Goal: Task Accomplishment & Management: Use online tool/utility

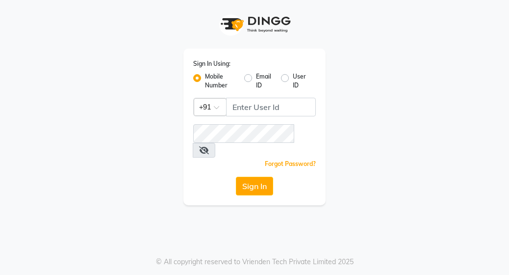
click at [255, 119] on div "Sign In Using: Mobile Number Email ID User ID Country Code × +91 Remember me Fo…" at bounding box center [254, 127] width 142 height 156
click at [263, 106] on input "Username" at bounding box center [271, 107] width 90 height 19
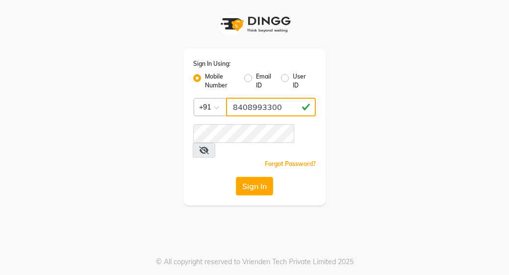
type input "8408993300"
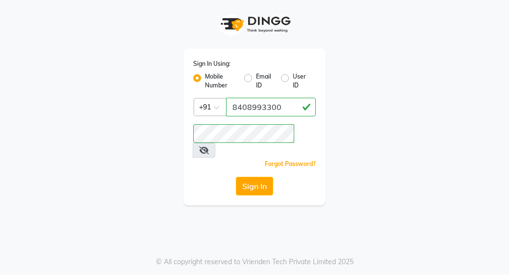
click at [371, 62] on div "Sign In Using: Mobile Number Email ID User ID Country Code × [PHONE_NUMBER] Rem…" at bounding box center [254, 102] width 471 height 205
click at [248, 177] on button "Sign In" at bounding box center [254, 186] width 37 height 19
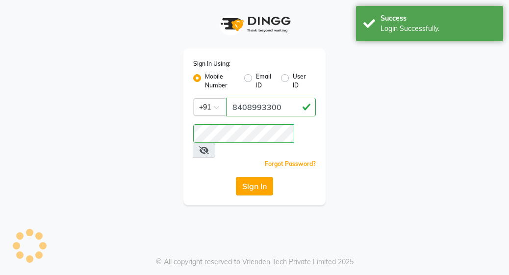
select select "702"
select select "service"
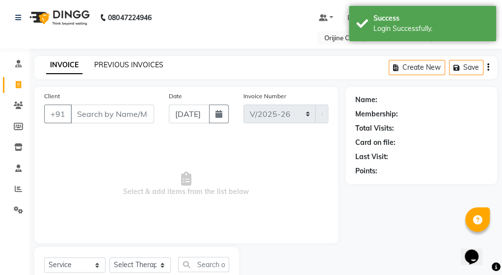
click at [141, 67] on link "PREVIOUS INVOICES" at bounding box center [128, 64] width 69 height 9
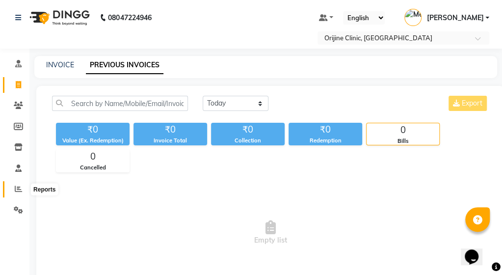
click at [16, 188] on icon at bounding box center [18, 188] width 7 height 7
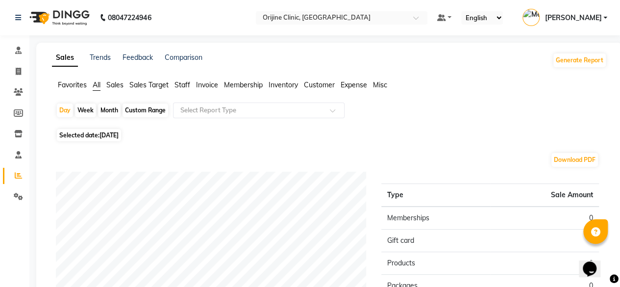
click at [370, 44] on div "Sales Trends Feedback Comparison Generate Report Favorites All Sales Sales Targ…" at bounding box center [329, 258] width 586 height 431
click at [18, 175] on icon at bounding box center [18, 175] width 7 height 7
click at [63, 112] on div "Day" at bounding box center [65, 110] width 16 height 14
select select "9"
select select "2025"
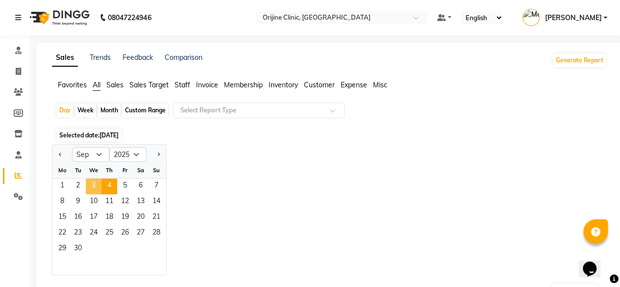
click at [95, 181] on span "3" at bounding box center [94, 186] width 16 height 16
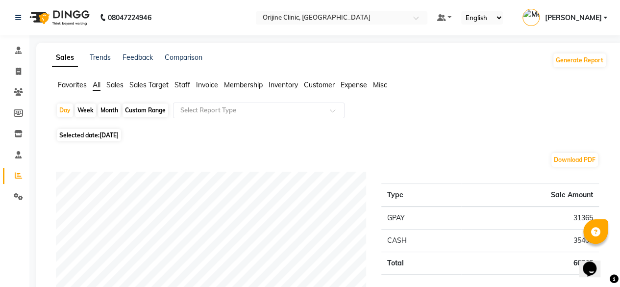
click at [207, 80] on span "Invoice" at bounding box center [207, 84] width 22 height 9
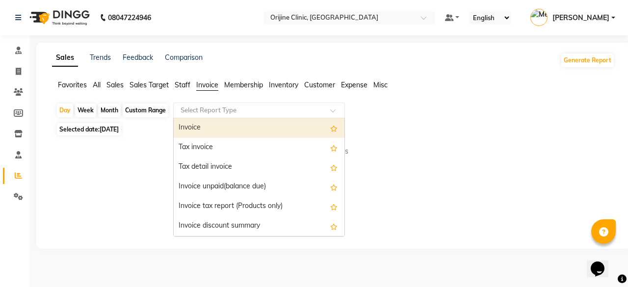
click at [246, 112] on input "text" at bounding box center [248, 110] width 141 height 10
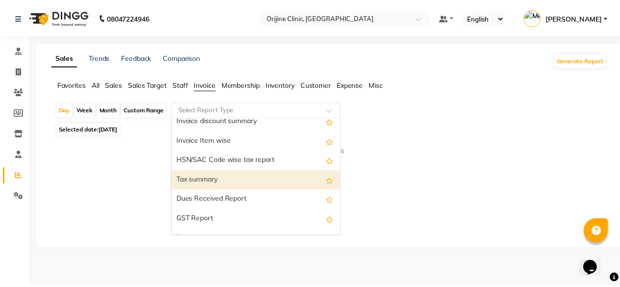
scroll to position [131, 0]
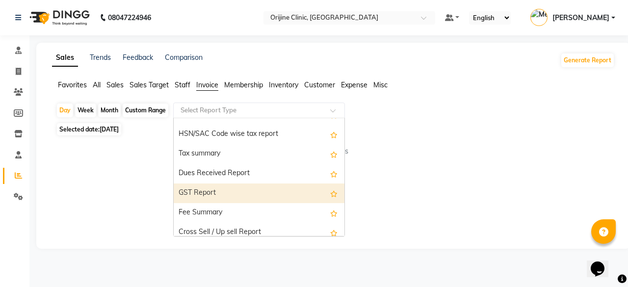
click at [190, 200] on div "GST Report" at bounding box center [259, 193] width 171 height 20
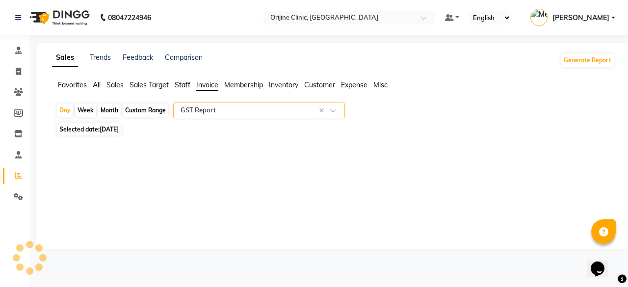
select select "full_report"
select select "csv"
